Goal: Transaction & Acquisition: Subscribe to service/newsletter

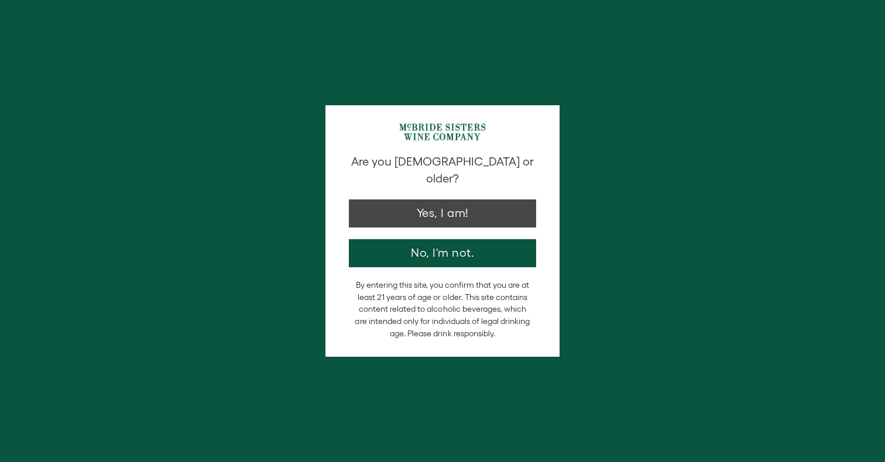
click at [461, 200] on button "Yes, I am!" at bounding box center [442, 214] width 187 height 28
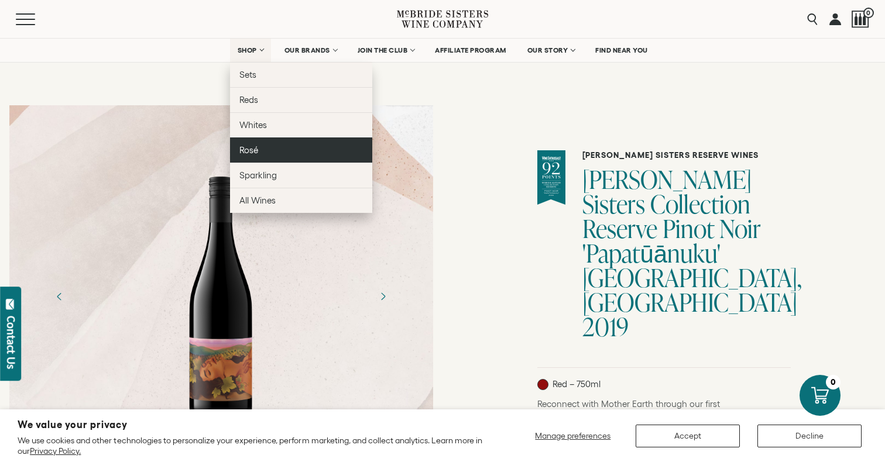
click at [263, 148] on link "Rosé" at bounding box center [301, 150] width 142 height 25
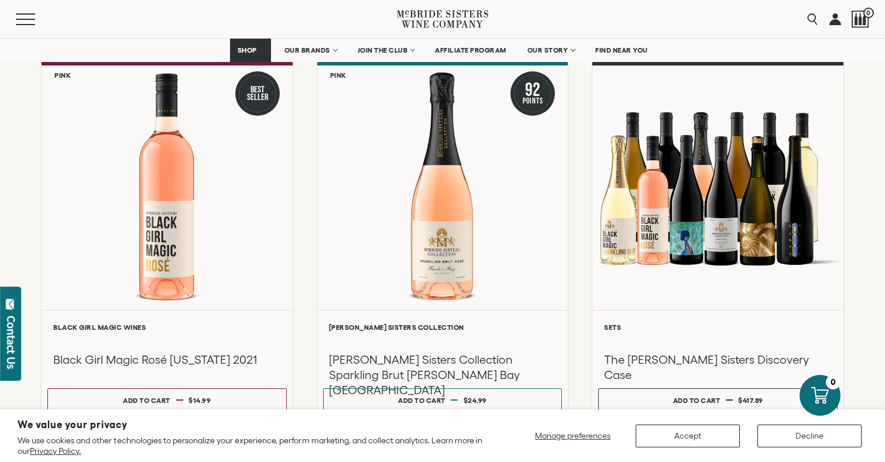
scroll to position [133, 0]
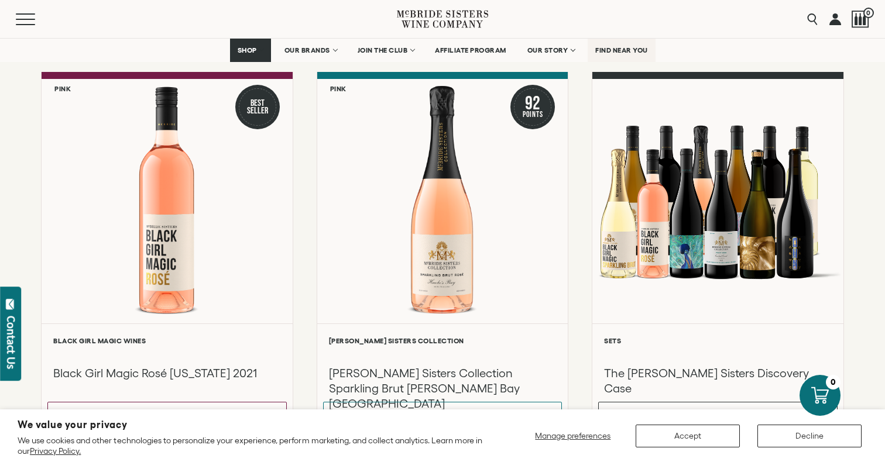
click at [620, 46] on span "FIND NEAR YOU" at bounding box center [621, 50] width 53 height 8
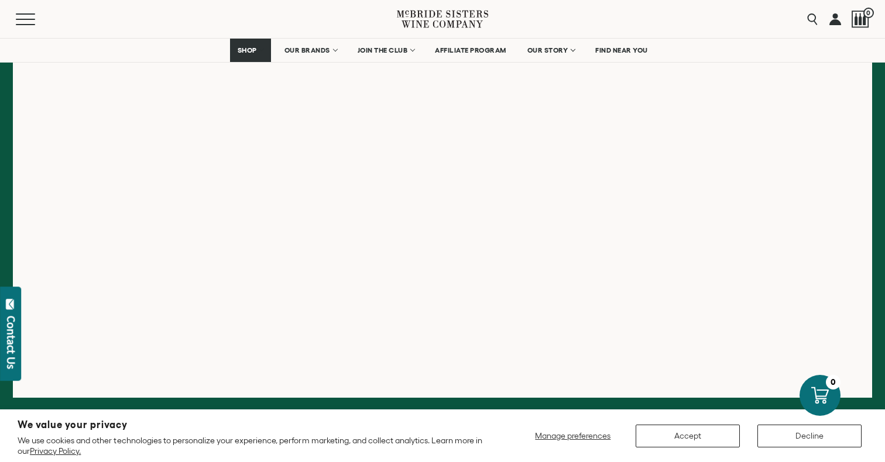
scroll to position [290, 0]
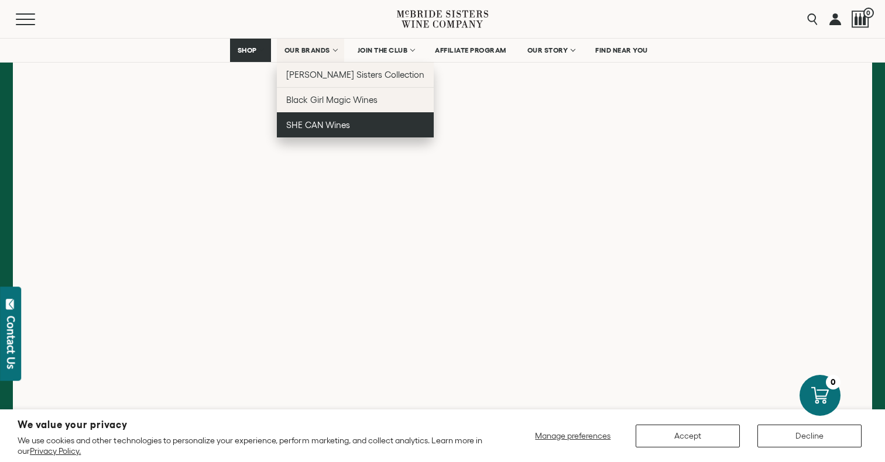
click at [324, 128] on span "SHE CAN Wines" at bounding box center [318, 125] width 64 height 10
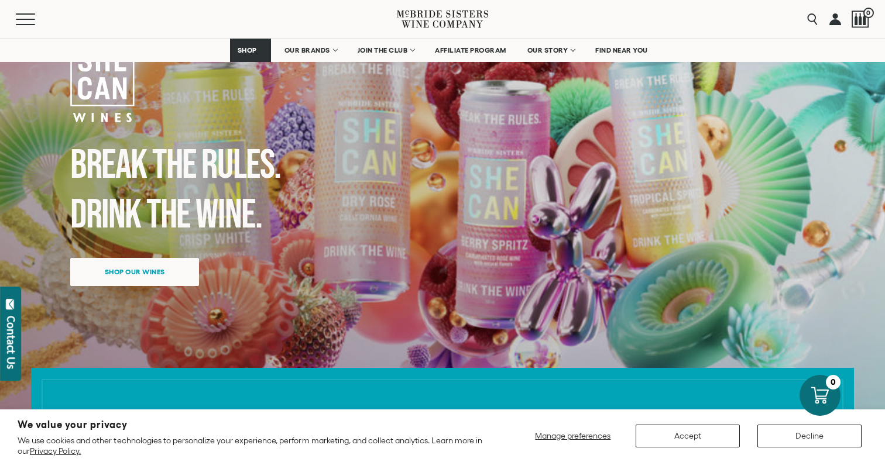
scroll to position [117, 0]
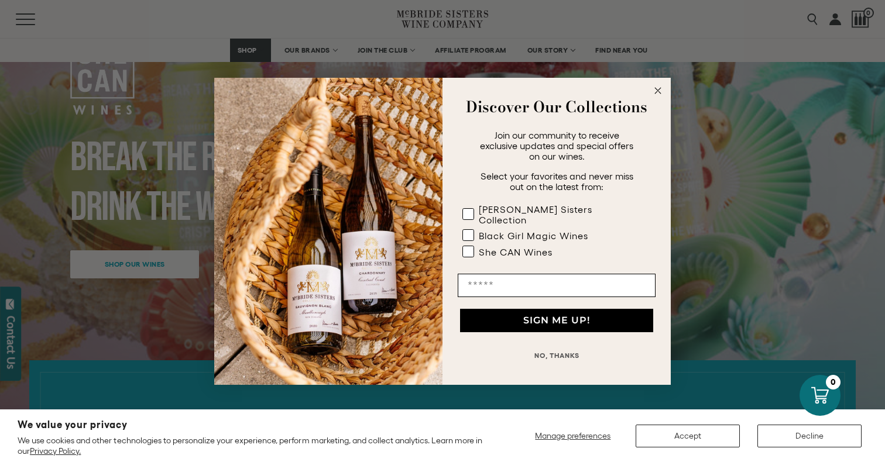
click at [659, 93] on circle "Close dialog" at bounding box center [658, 90] width 13 height 13
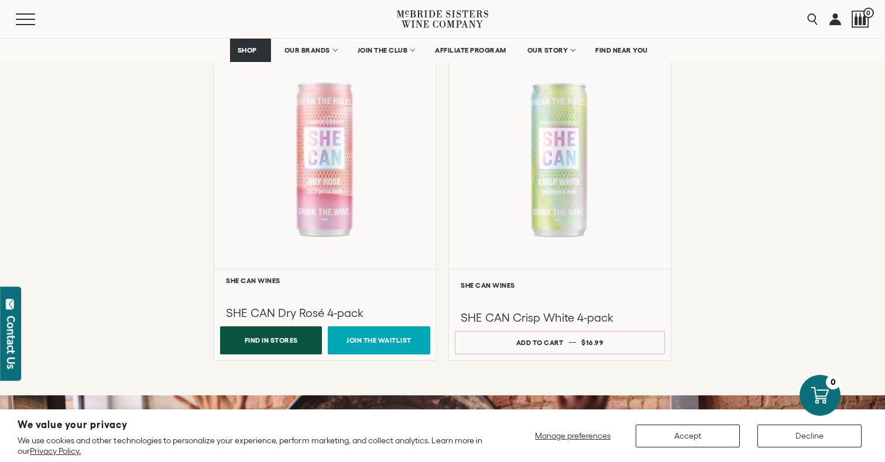
scroll to position [950, 0]
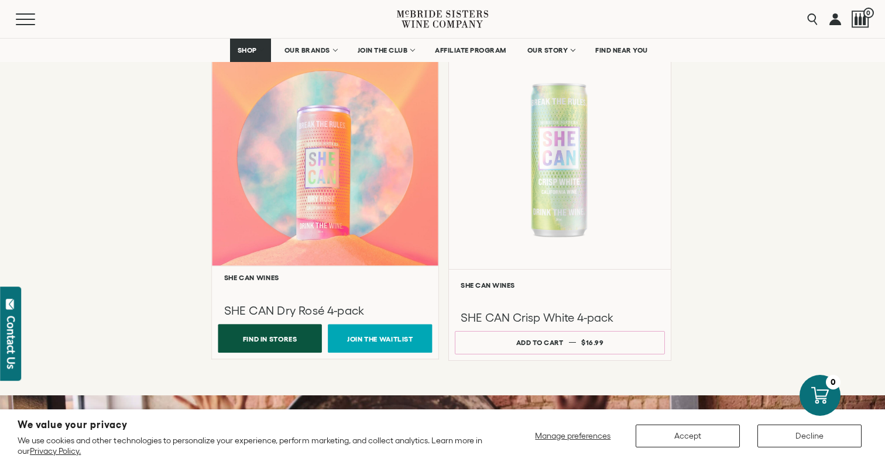
click at [268, 335] on button "Find In Stores" at bounding box center [270, 338] width 104 height 29
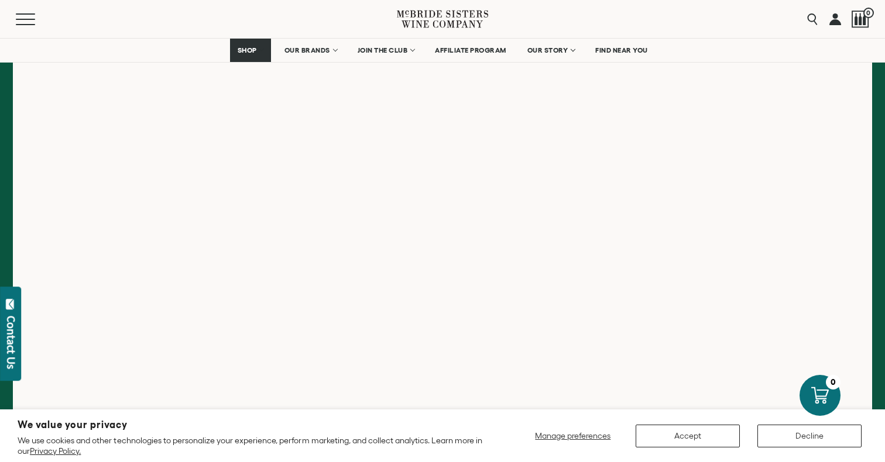
scroll to position [205, 0]
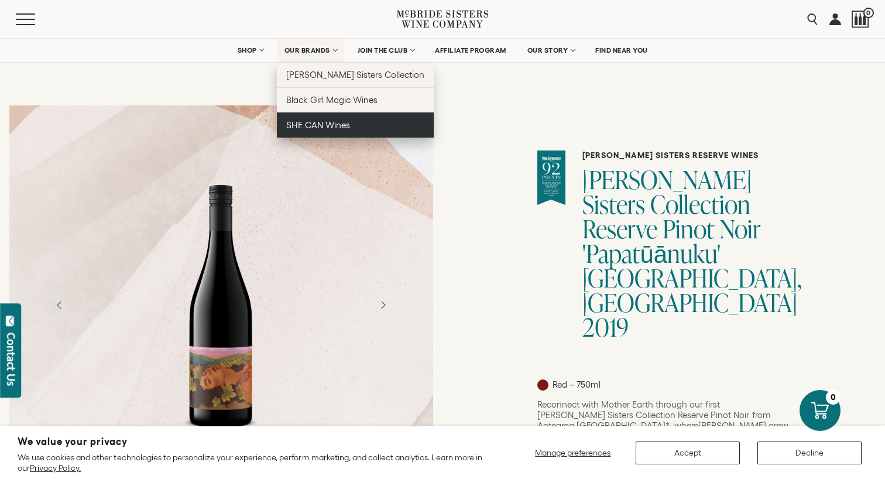
click at [332, 124] on span "SHE CAN Wines" at bounding box center [318, 125] width 64 height 10
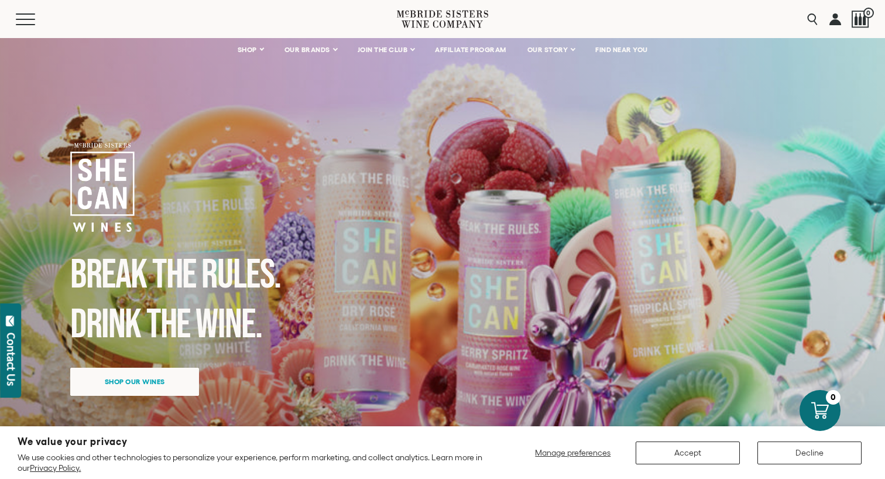
click at [152, 380] on span "Shop our wines" at bounding box center [134, 381] width 101 height 23
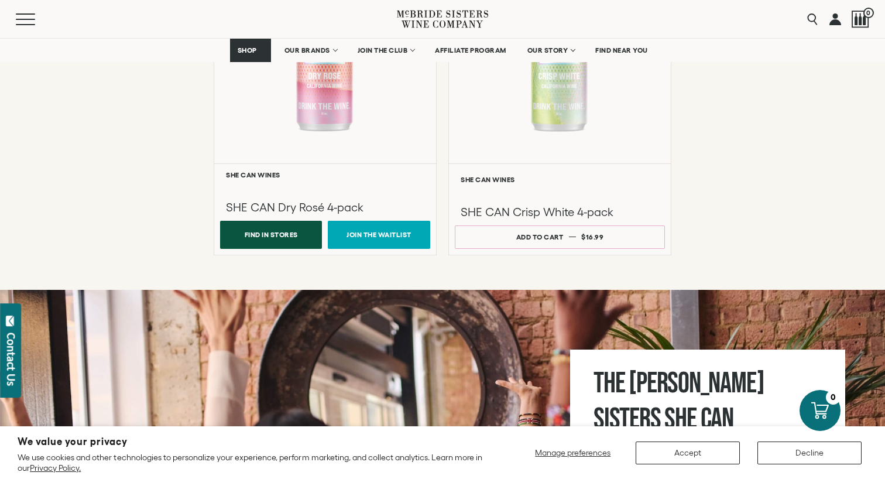
scroll to position [1056, 0]
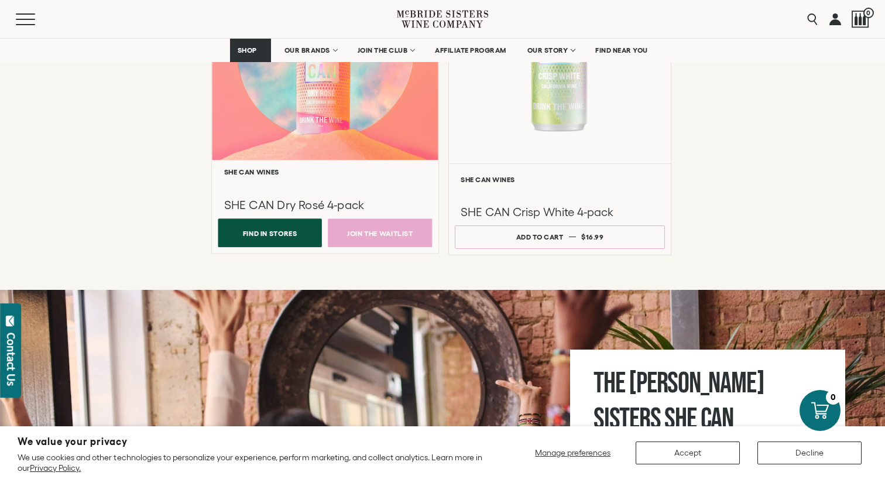
click at [370, 228] on link "Join the Waitlist" at bounding box center [380, 232] width 104 height 29
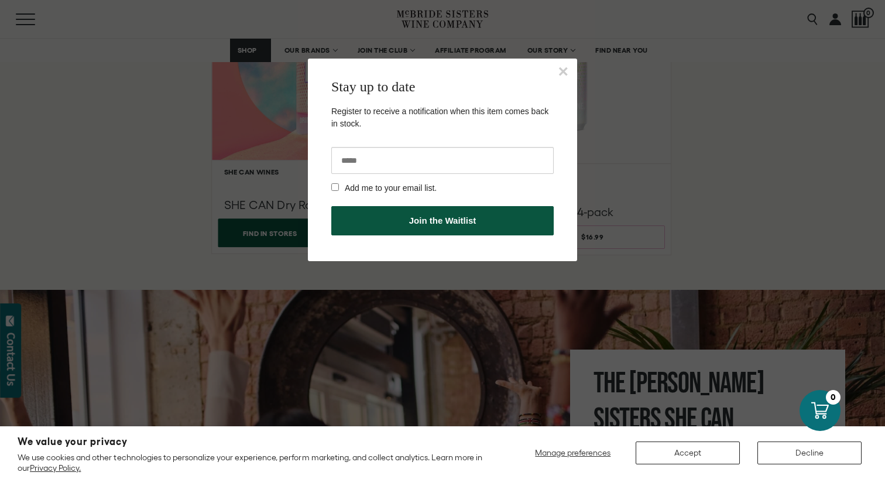
scroll to position [0, 0]
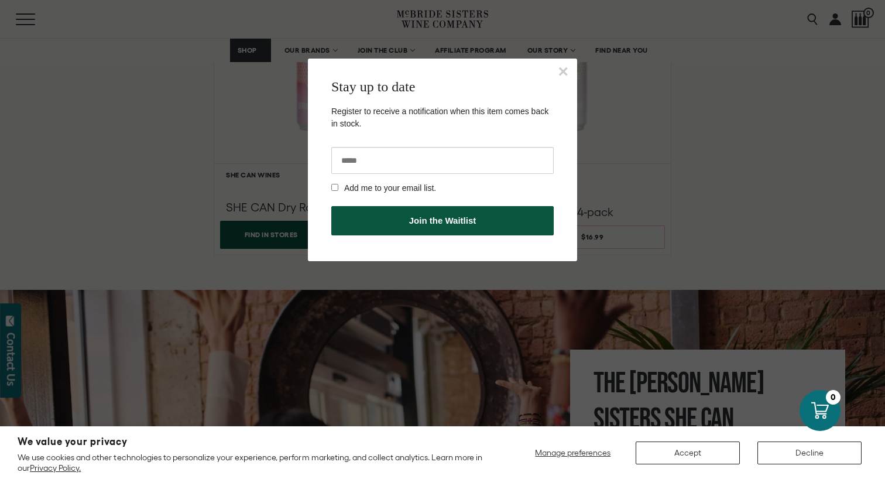
click at [370, 159] on input "email" at bounding box center [442, 160] width 222 height 27
type input "**********"
click at [405, 220] on button "Join the Waitlist" at bounding box center [442, 220] width 222 height 29
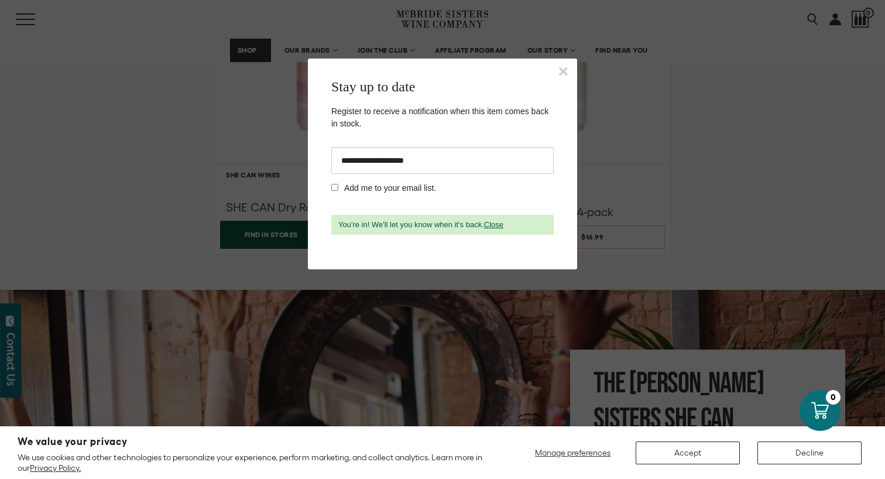
click at [563, 71] on button "×" at bounding box center [563, 72] width 11 height 18
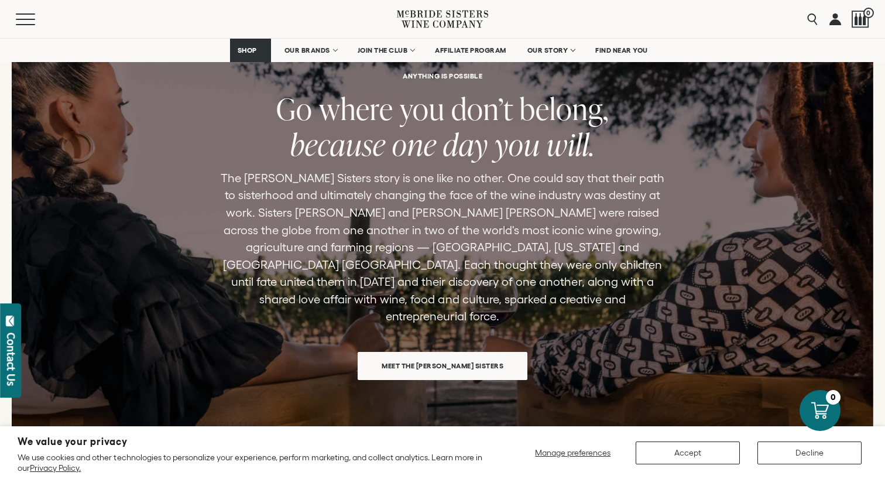
scroll to position [1751, 0]
